Goal: Task Accomplishment & Management: Use online tool/utility

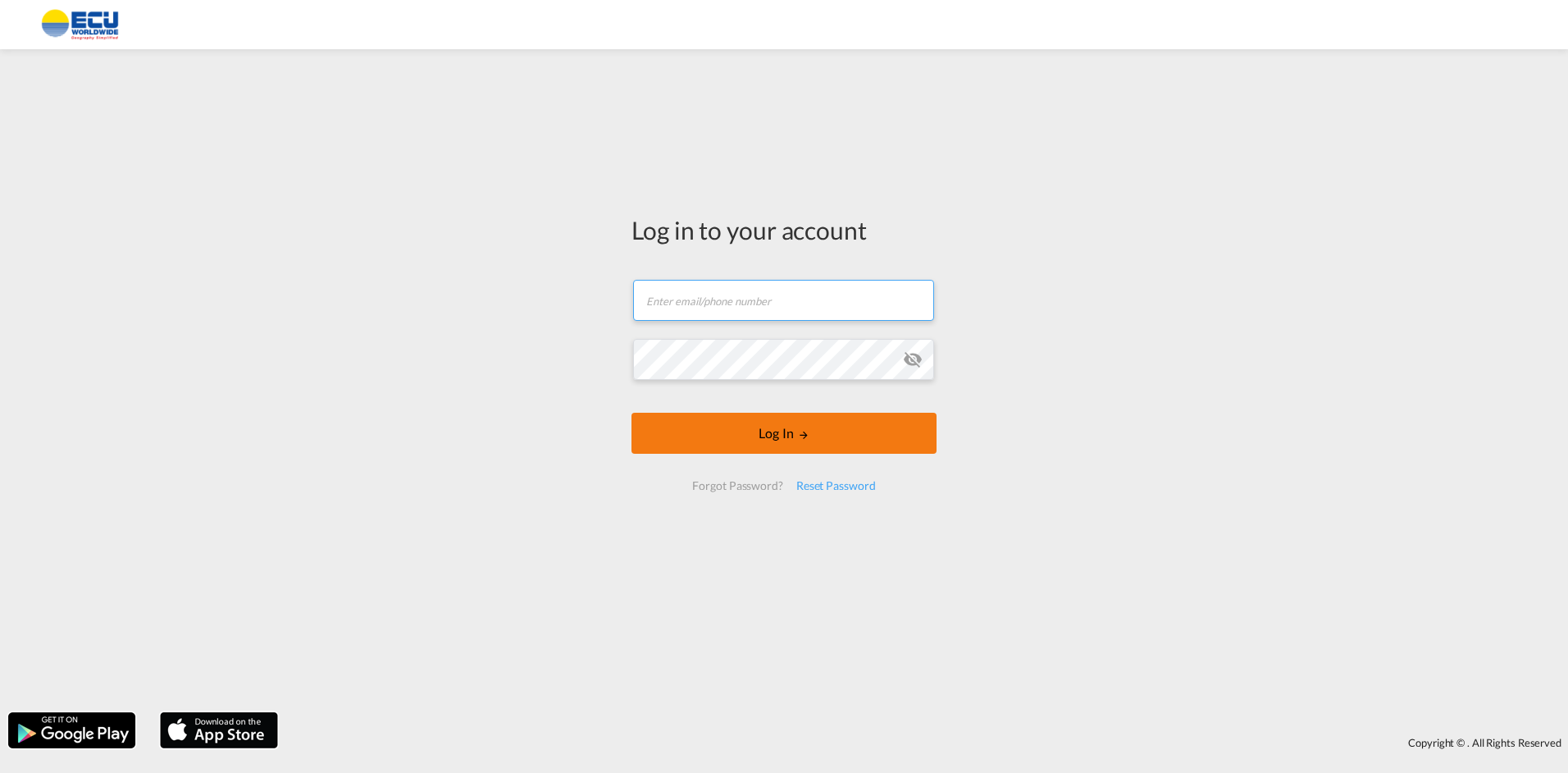
type input "[EMAIL_ADDRESS][DOMAIN_NAME]"
click at [778, 432] on button "Log In" at bounding box center [784, 433] width 305 height 41
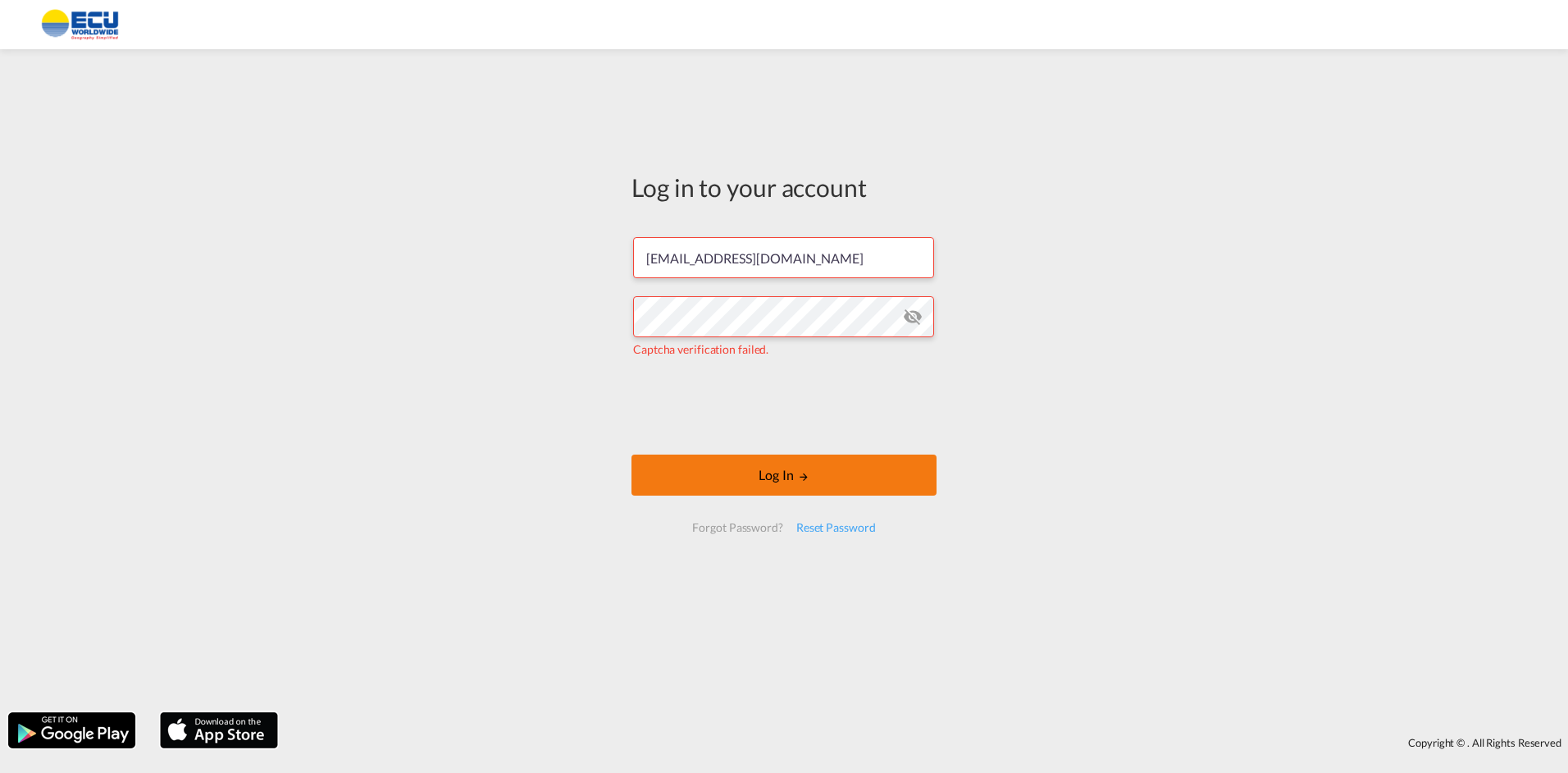
click at [735, 479] on button "Log In" at bounding box center [784, 475] width 305 height 41
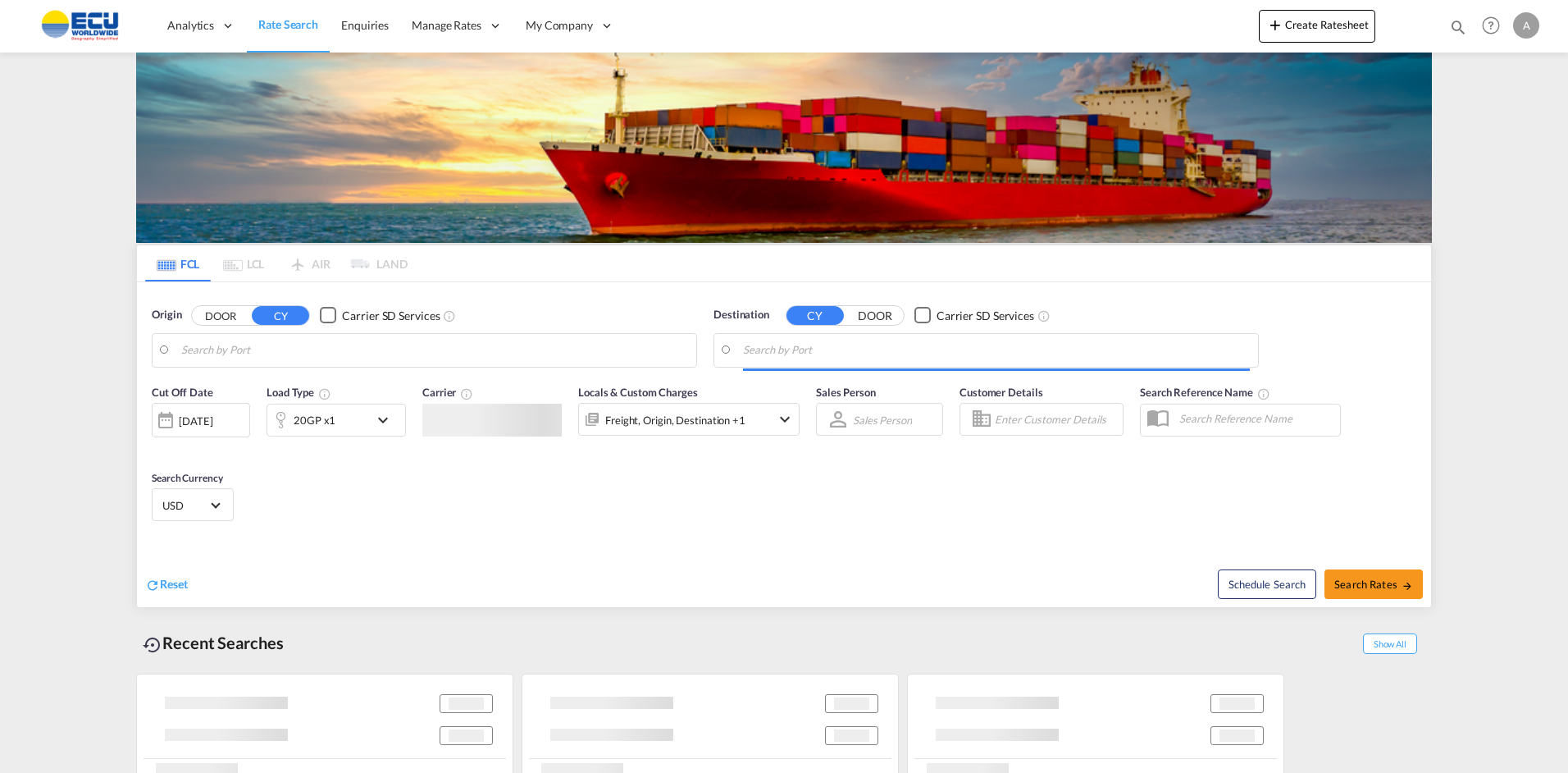
type input "[GEOGRAPHIC_DATA] ([GEOGRAPHIC_DATA]), [GEOGRAPHIC_DATA]"
type input "[GEOGRAPHIC_DATA], CIABJ"
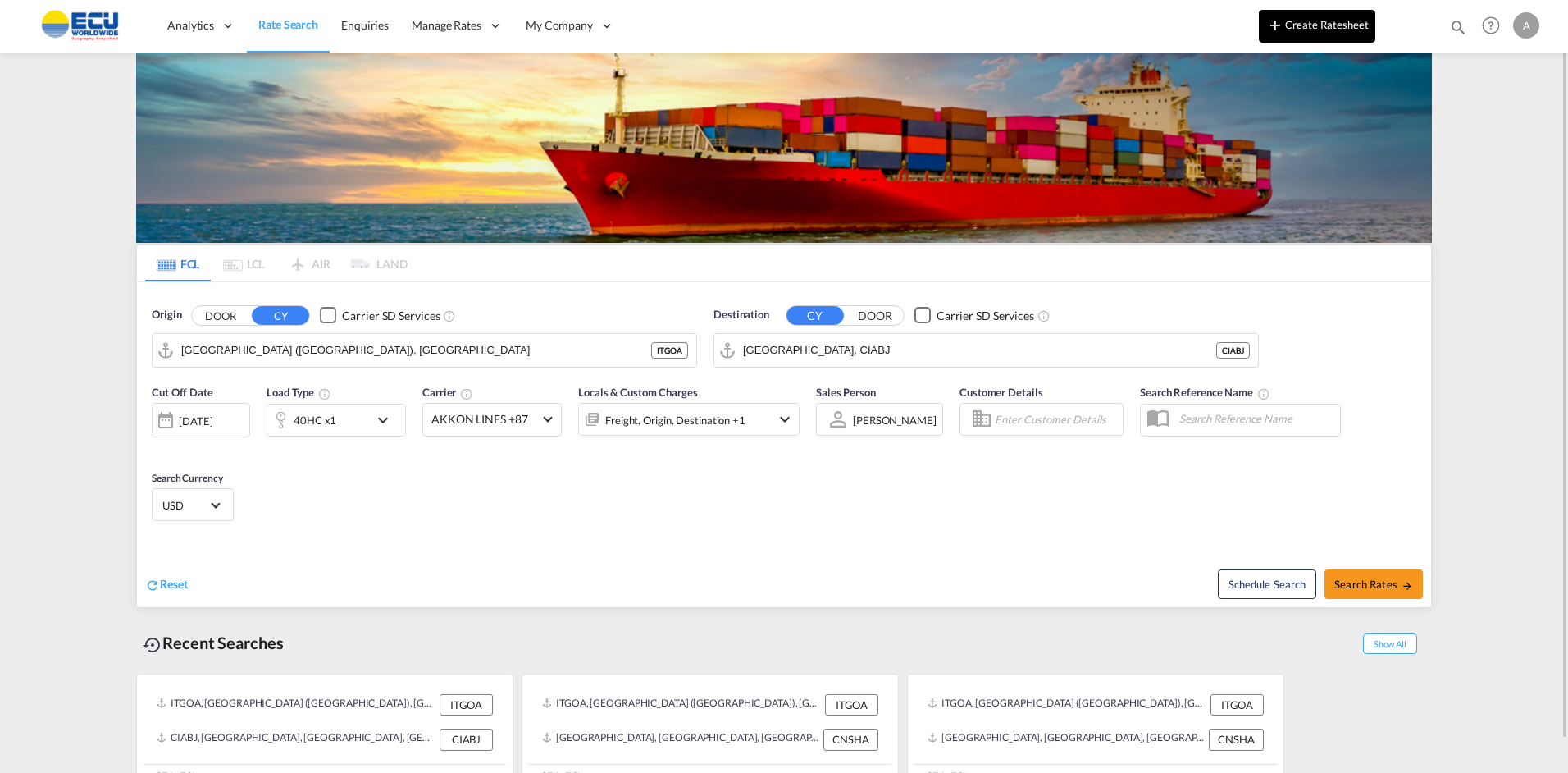
click at [1314, 19] on button "Create Ratesheet" at bounding box center [1316, 26] width 116 height 33
